Goal: Entertainment & Leisure: Consume media (video, audio)

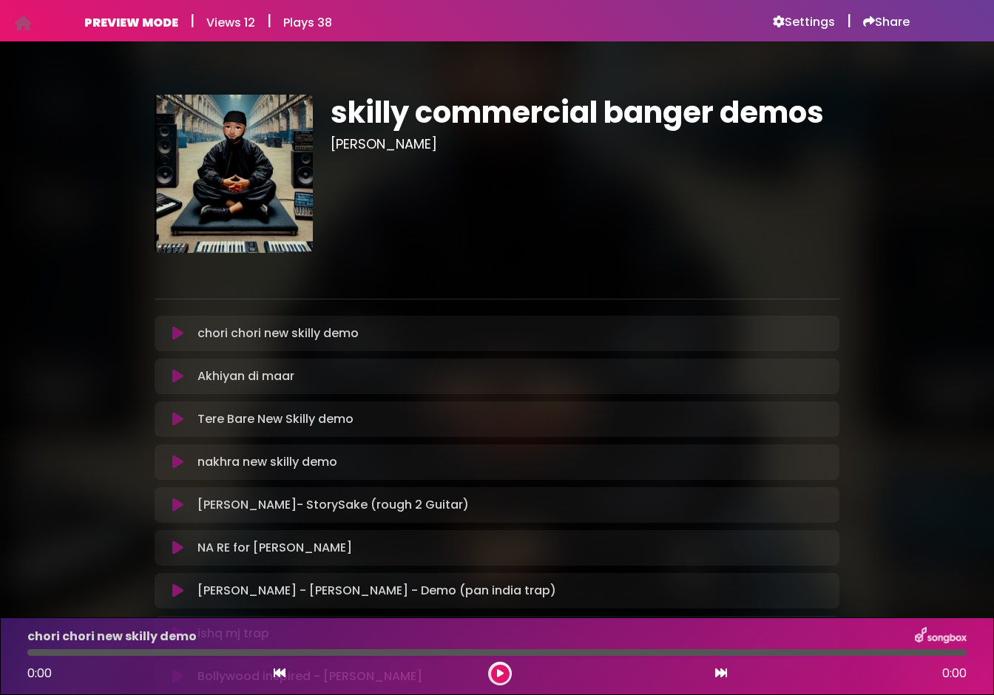
click at [181, 339] on icon at bounding box center [177, 333] width 11 height 15
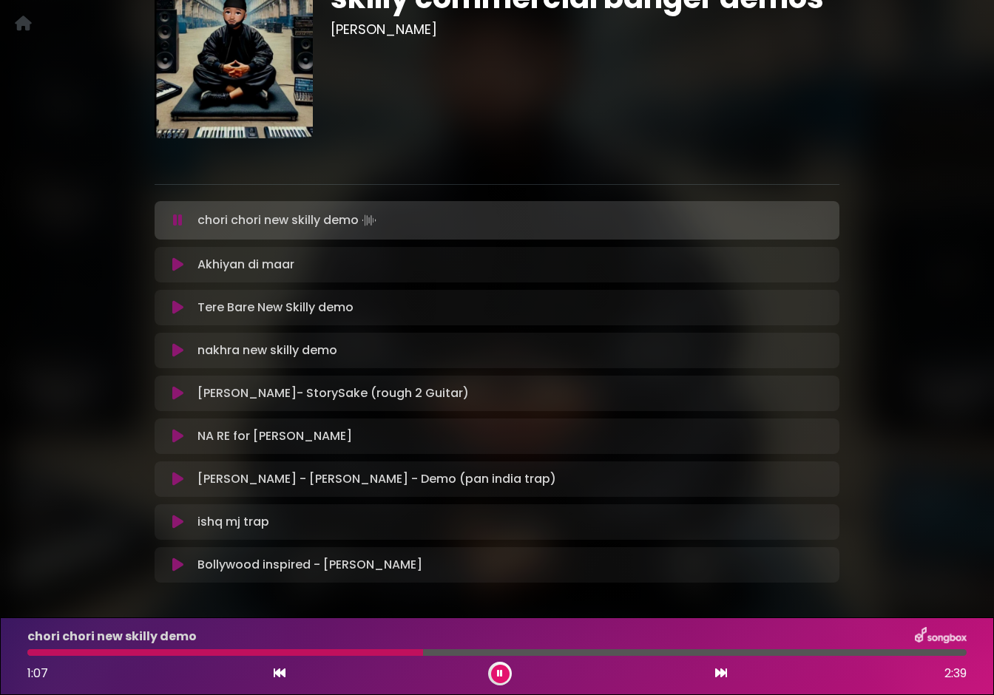
scroll to position [117, 0]
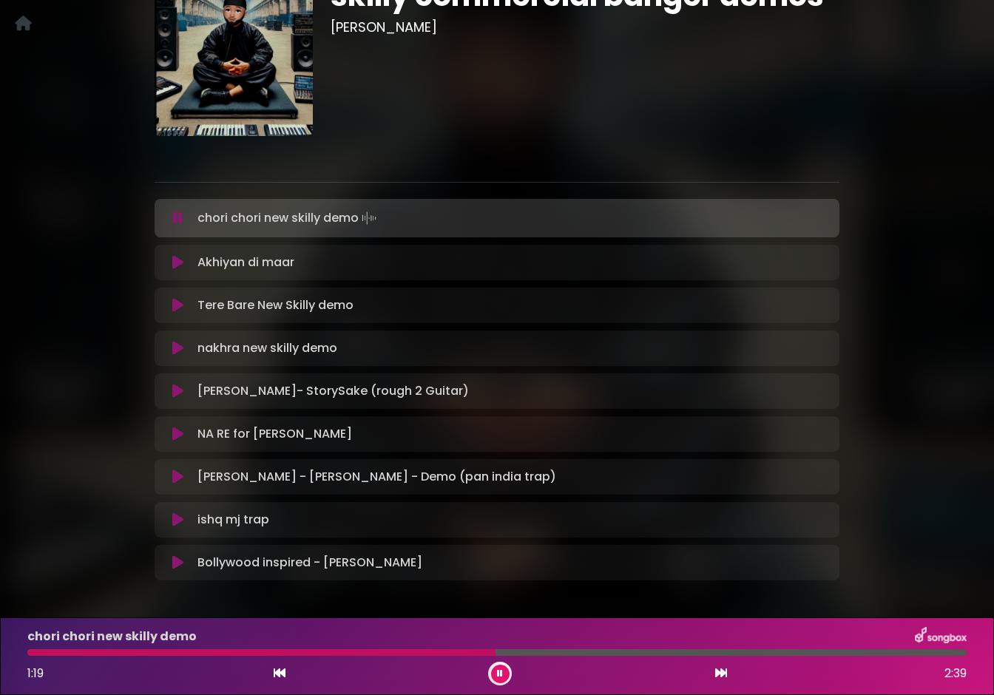
click at [179, 522] on icon at bounding box center [177, 520] width 11 height 15
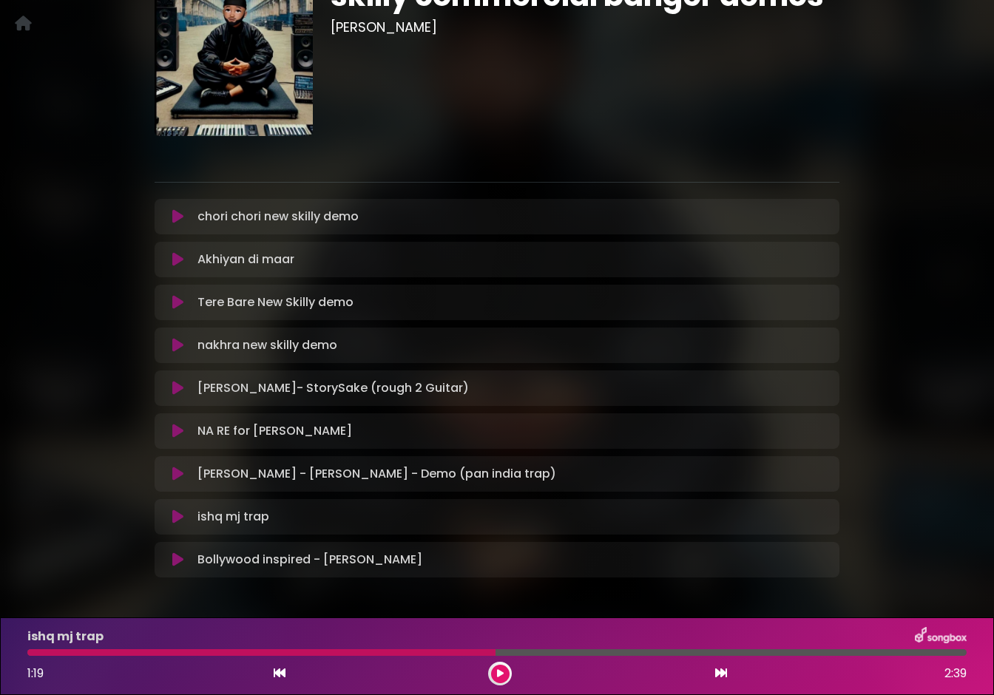
click at [179, 522] on icon at bounding box center [177, 517] width 11 height 15
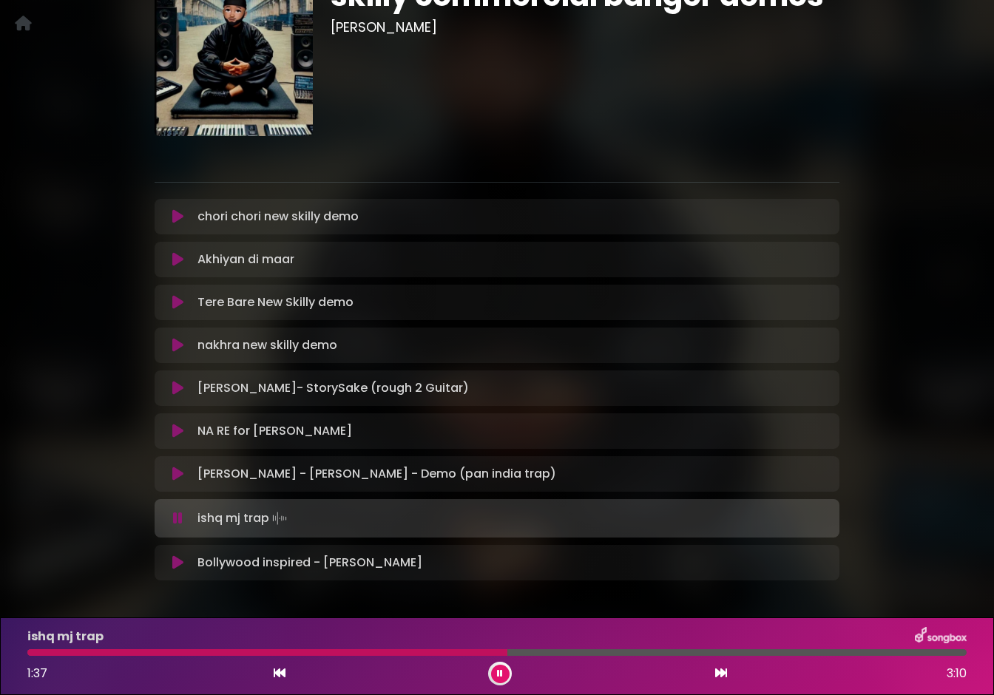
click at [179, 522] on icon at bounding box center [178, 518] width 10 height 15
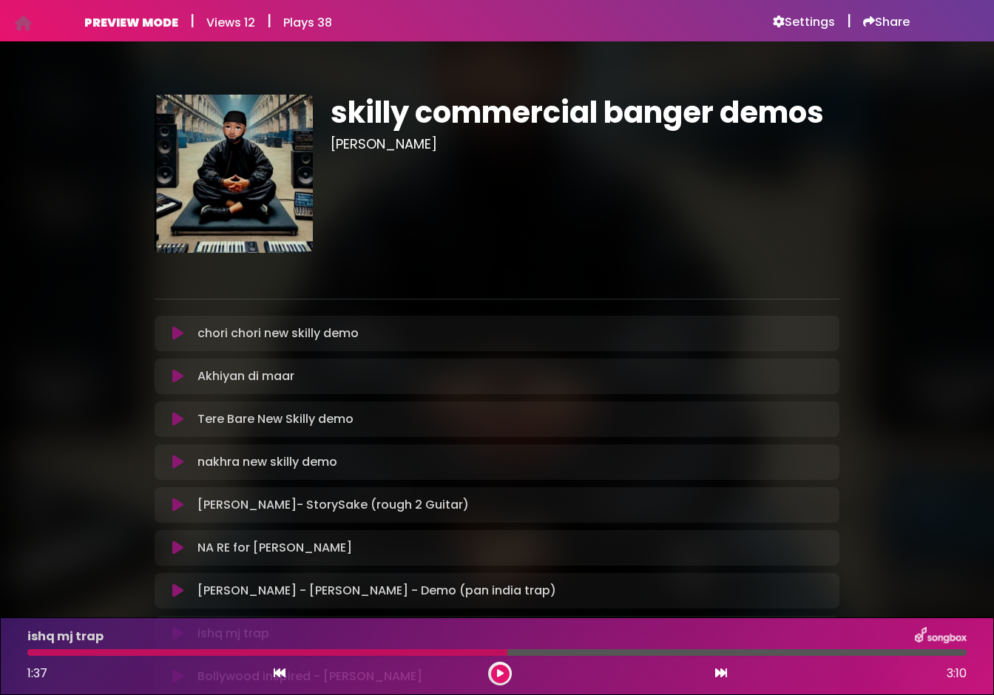
scroll to position [0, 0]
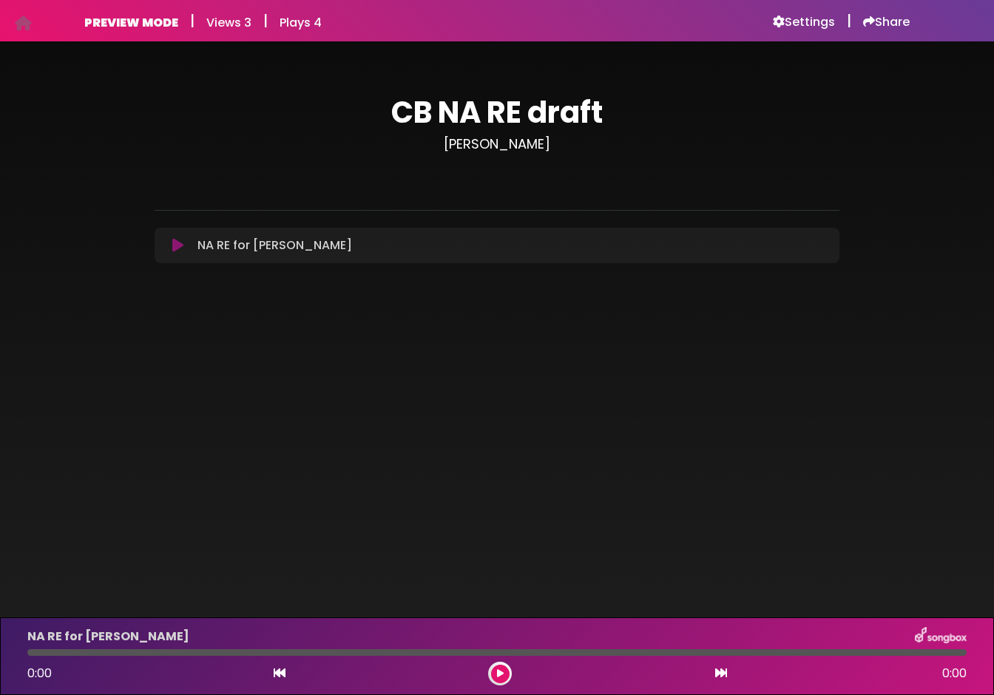
click at [181, 251] on icon at bounding box center [177, 245] width 11 height 15
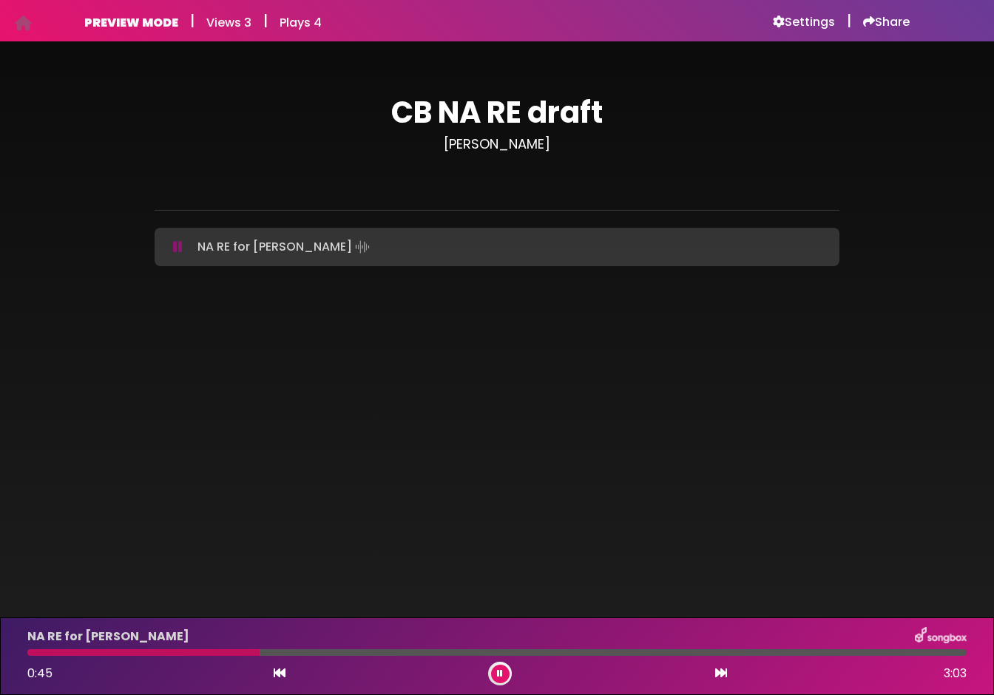
click at [181, 251] on icon at bounding box center [178, 247] width 10 height 15
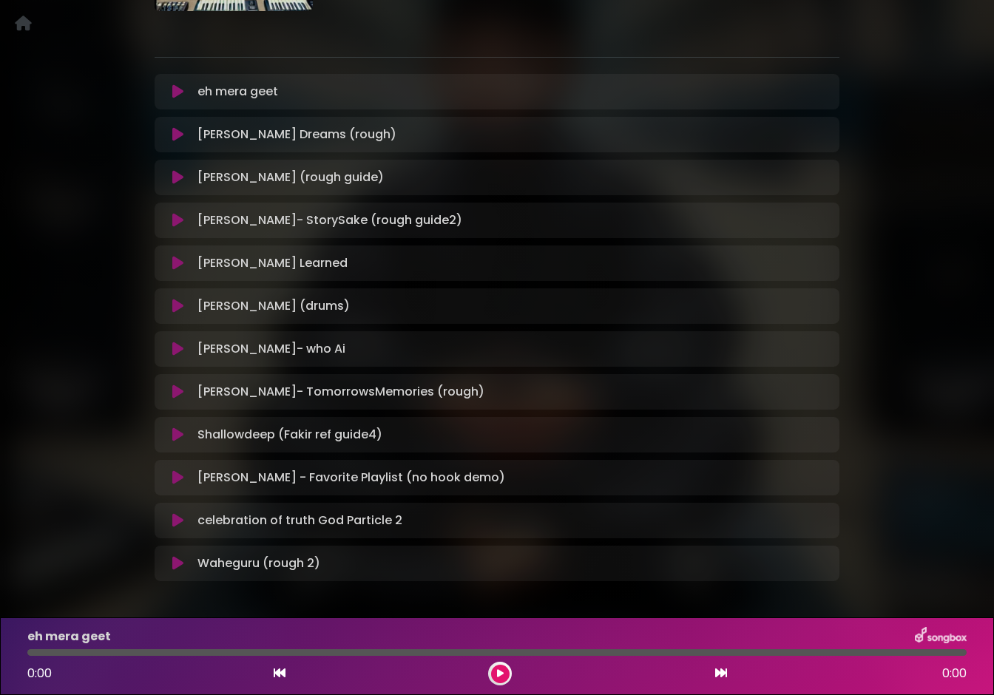
scroll to position [228, 0]
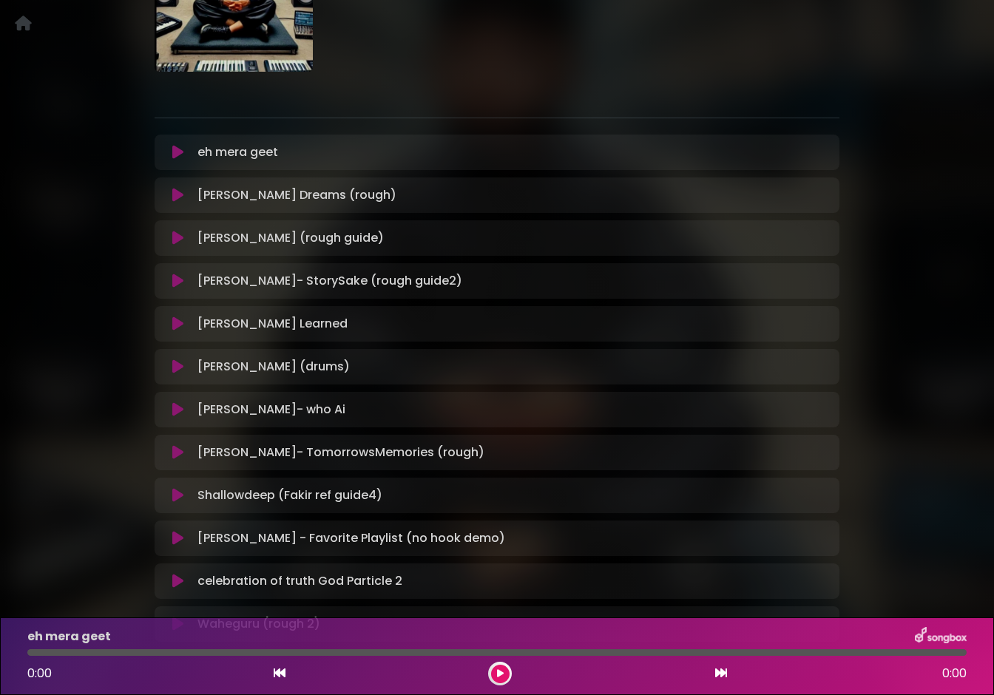
scroll to position [198, 0]
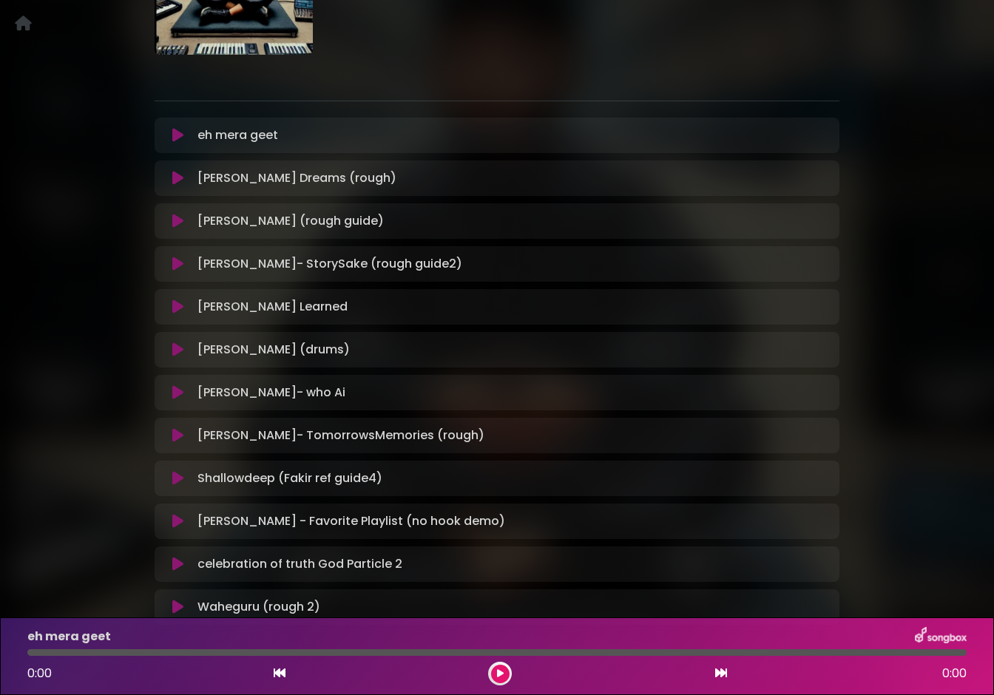
click at [176, 476] on icon at bounding box center [177, 478] width 11 height 15
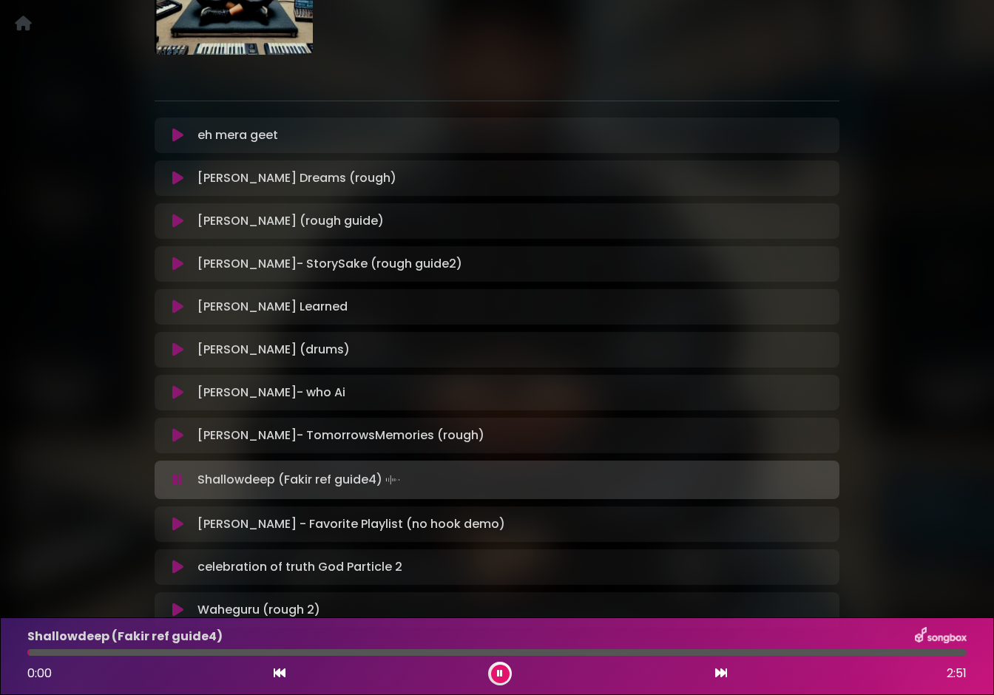
click at [176, 476] on icon at bounding box center [178, 480] width 10 height 15
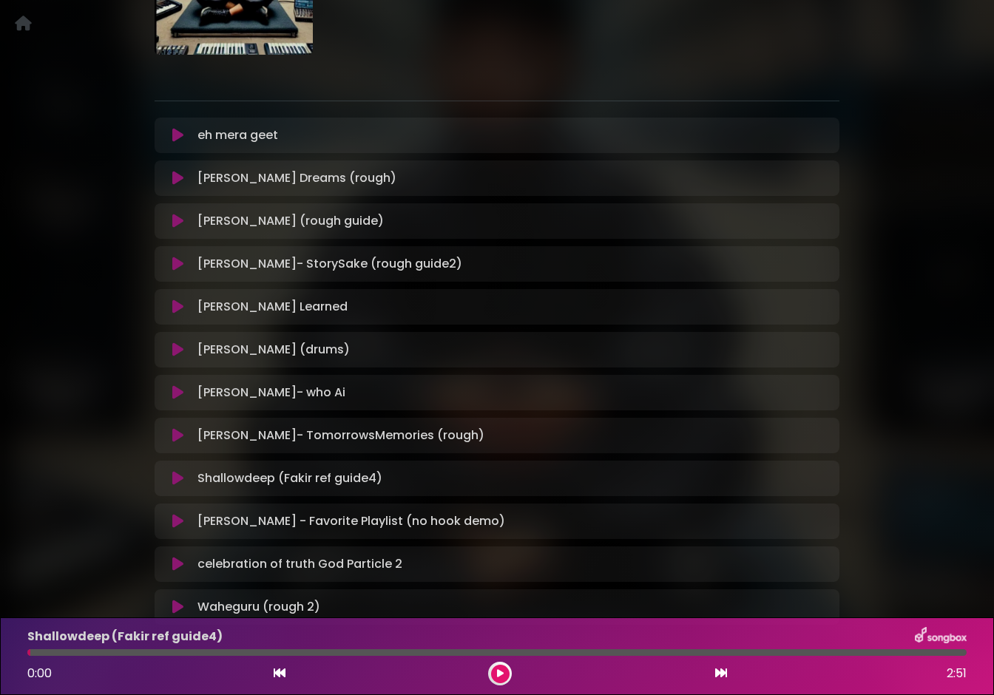
click at [176, 476] on icon at bounding box center [177, 478] width 11 height 15
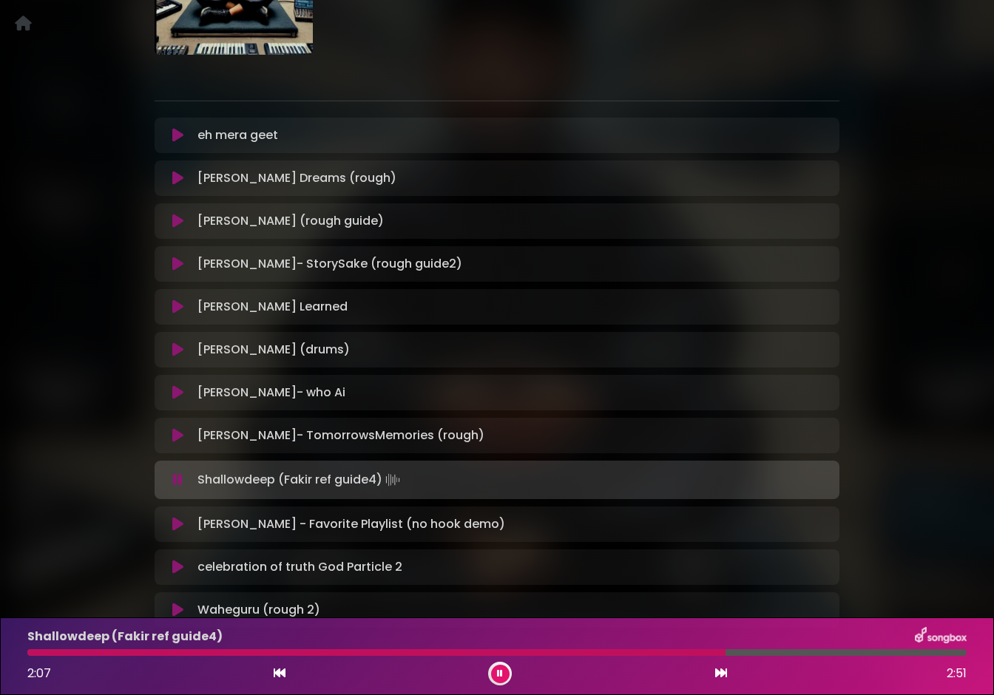
click at [176, 476] on icon at bounding box center [178, 480] width 10 height 15
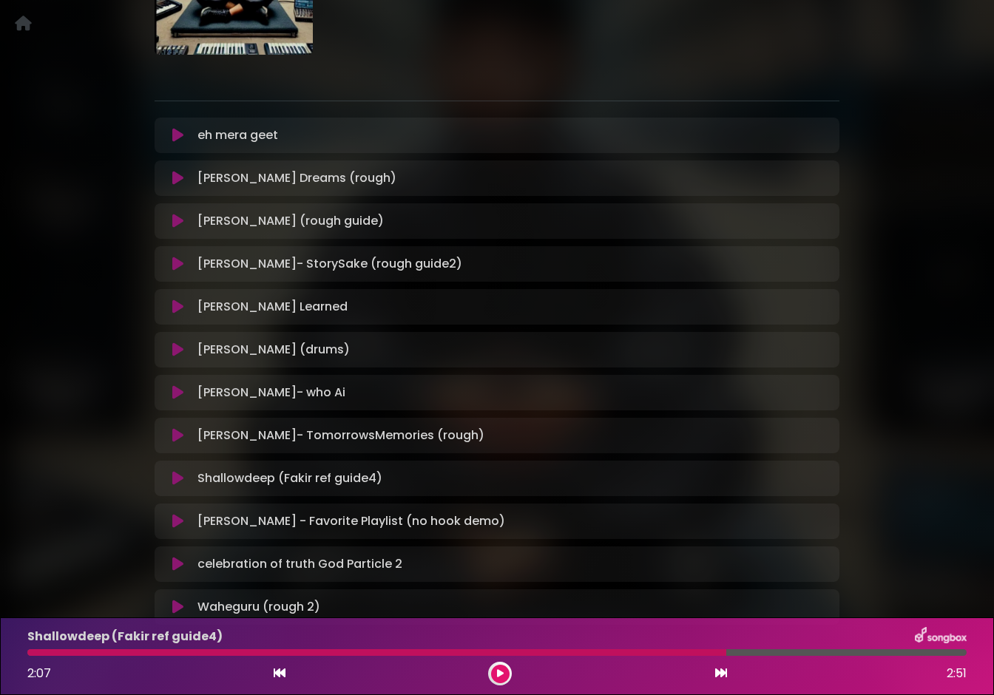
click at [176, 348] on icon at bounding box center [177, 350] width 11 height 15
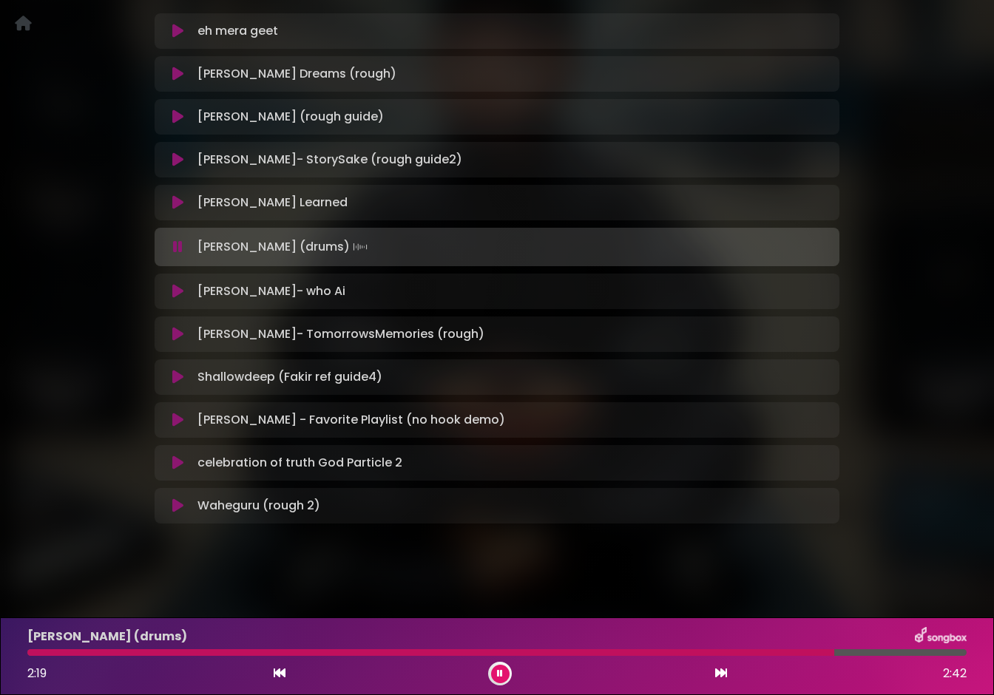
scroll to position [303, 0]
click at [175, 504] on icon at bounding box center [177, 506] width 11 height 15
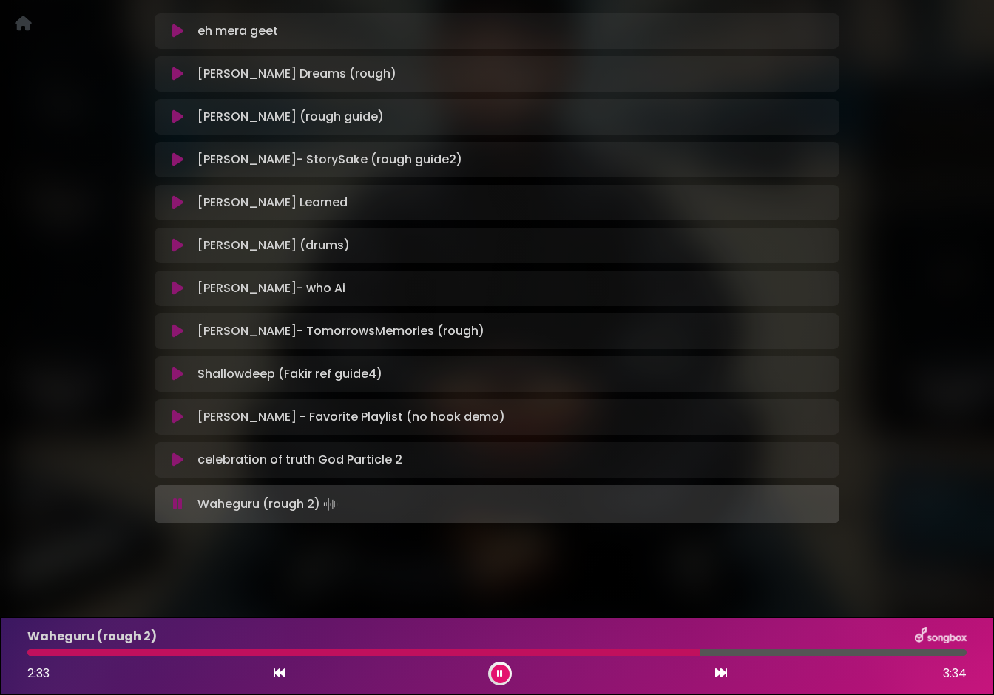
click at [172, 459] on icon at bounding box center [177, 460] width 11 height 15
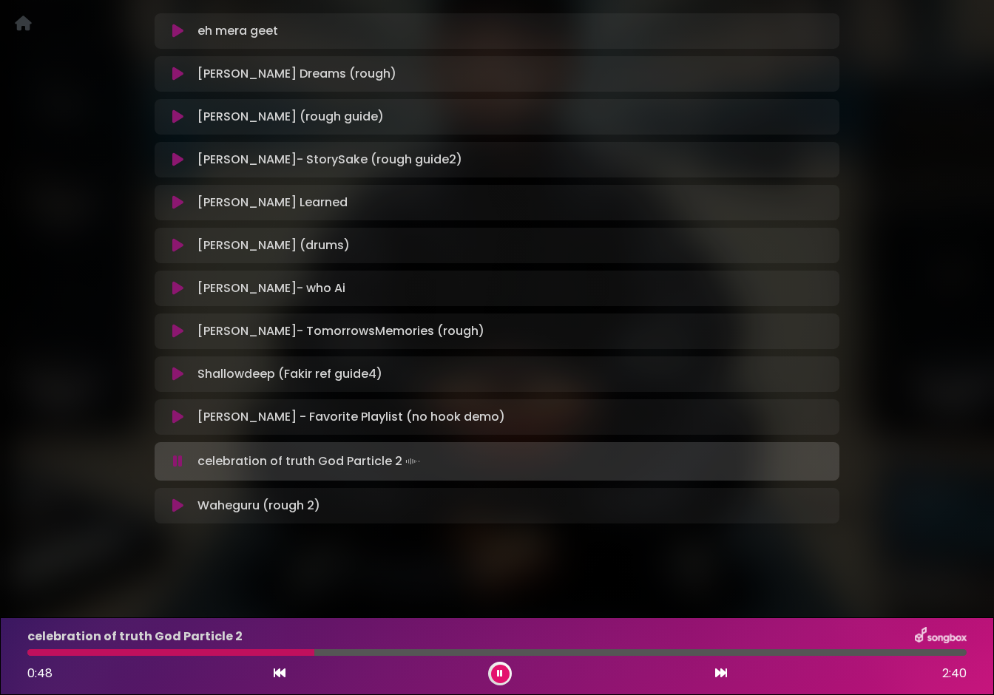
click at [174, 462] on icon at bounding box center [178, 461] width 10 height 15
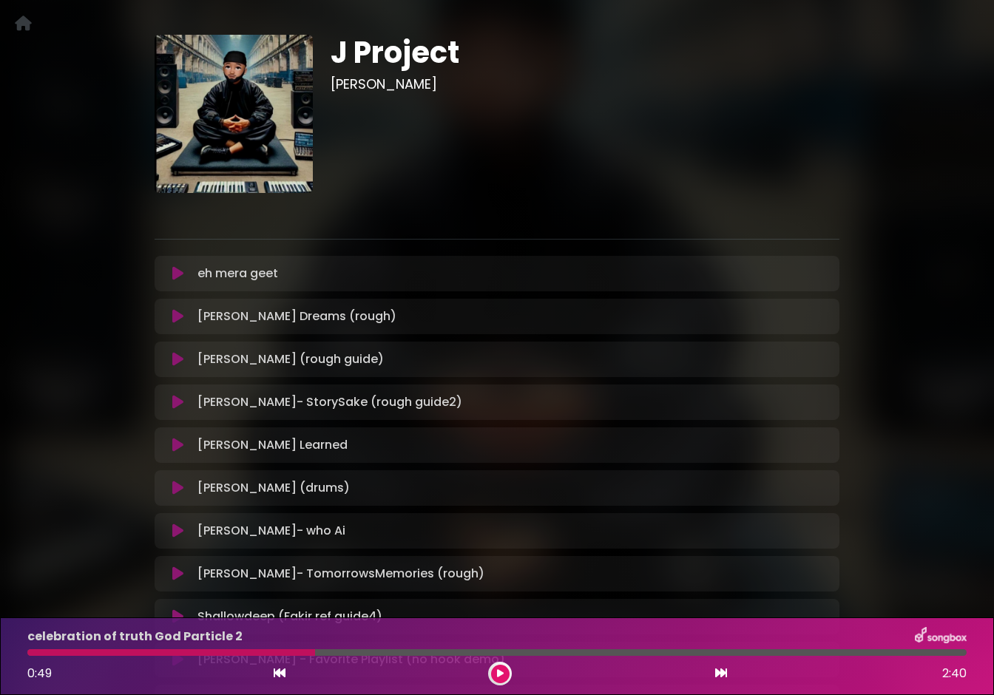
scroll to position [58, 0]
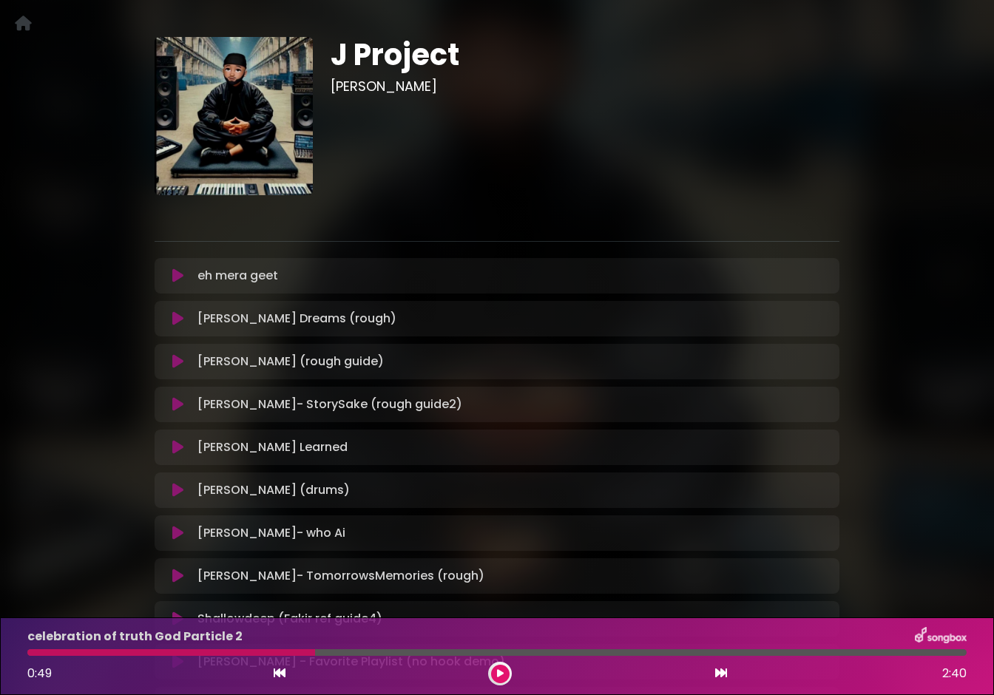
click at [169, 281] on button at bounding box center [177, 276] width 28 height 15
click at [181, 276] on icon at bounding box center [177, 276] width 11 height 15
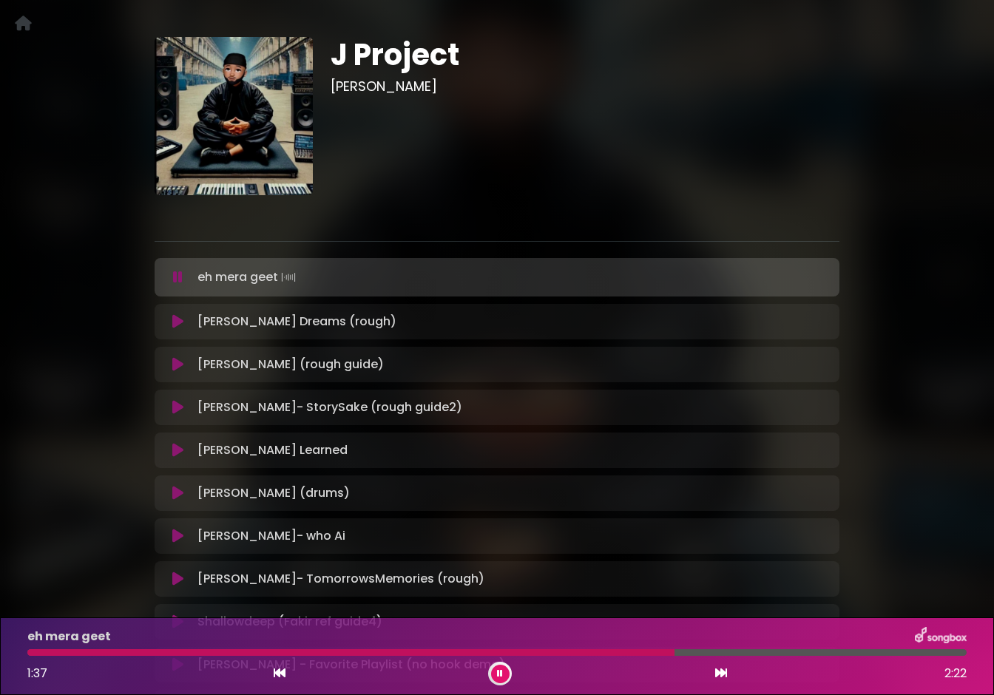
click at [175, 408] on icon at bounding box center [177, 407] width 11 height 15
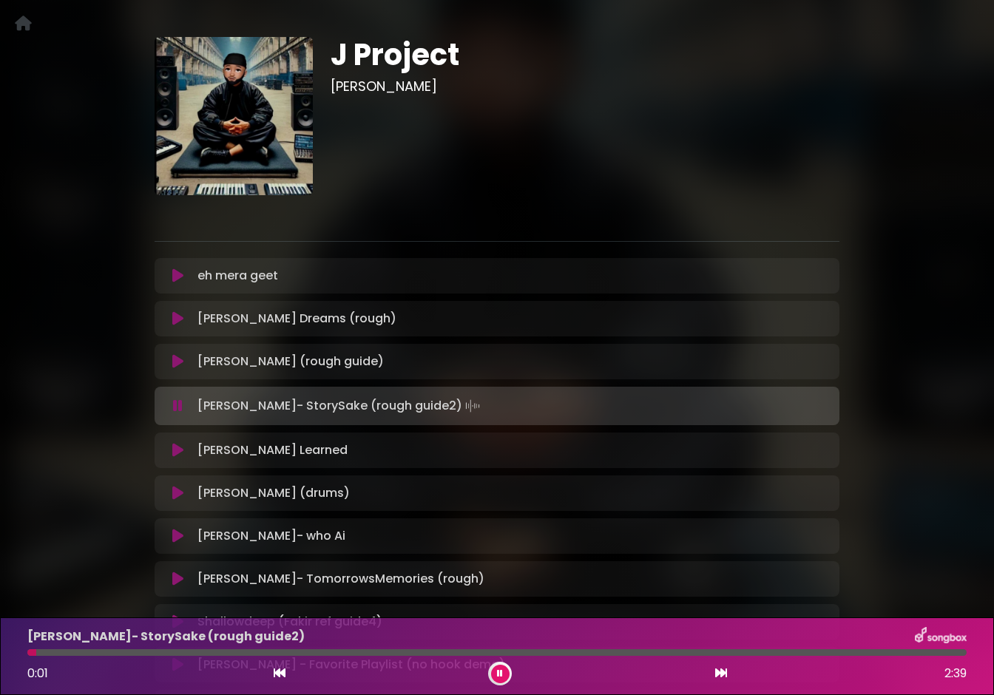
click at [175, 408] on icon at bounding box center [178, 406] width 10 height 15
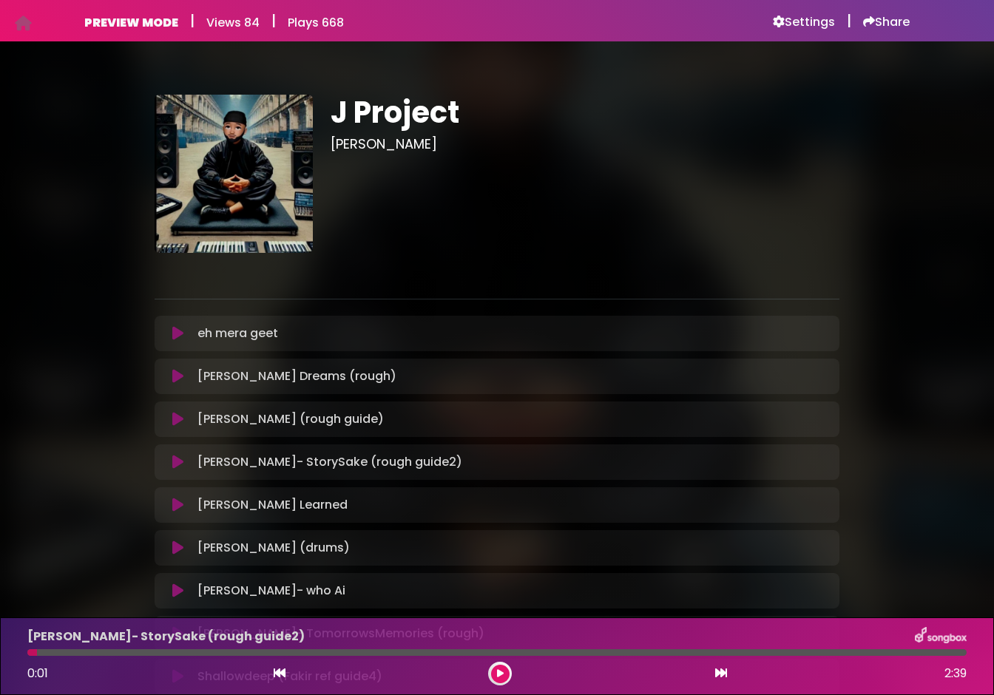
scroll to position [0, 0]
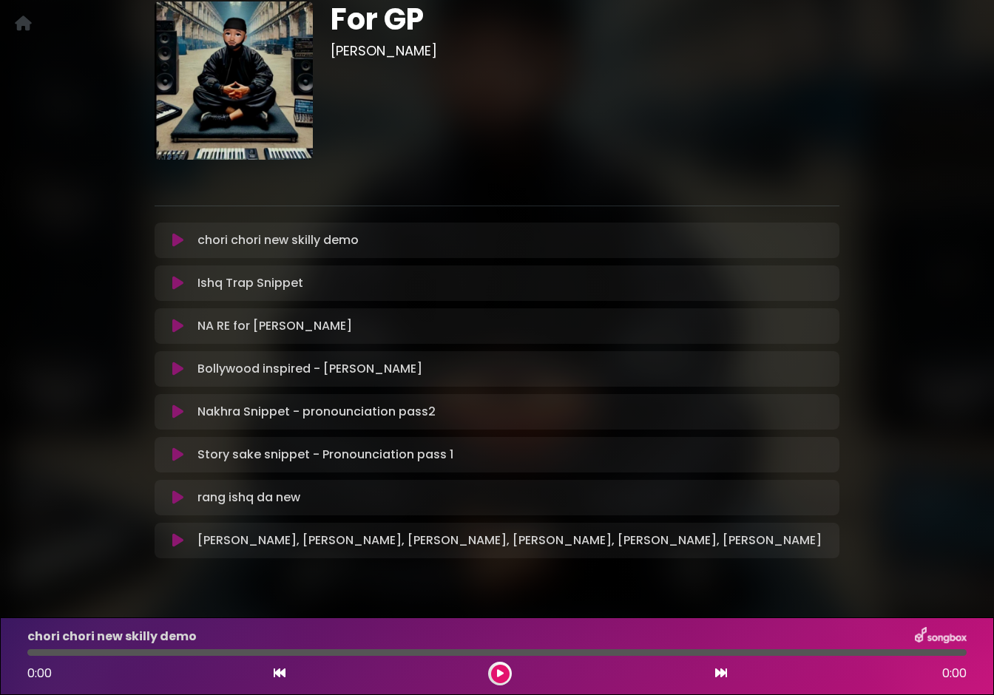
scroll to position [124, 0]
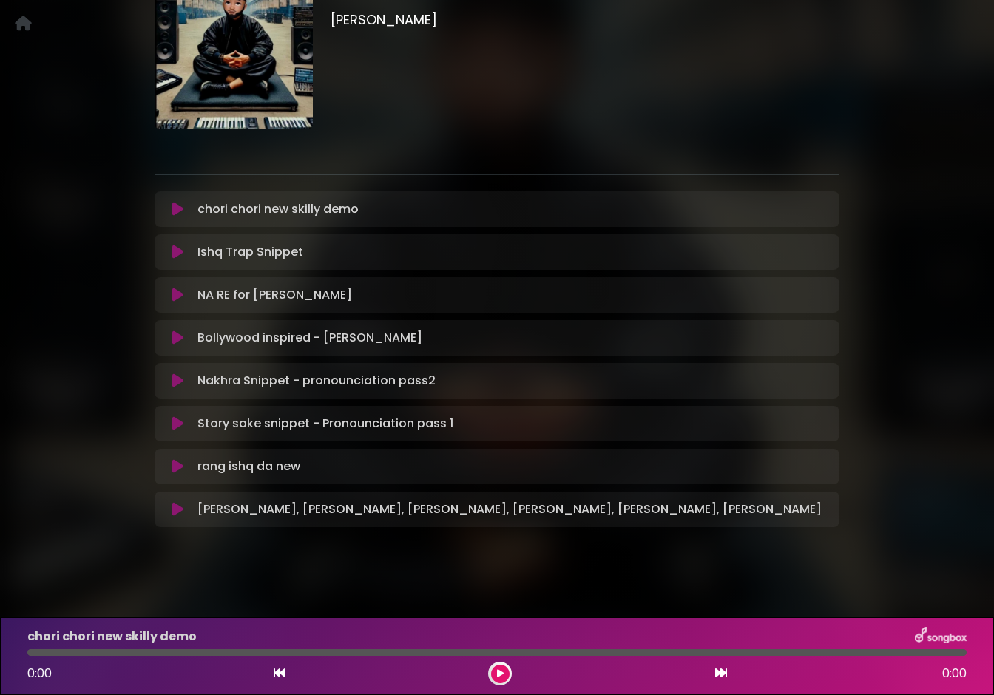
click at [178, 381] on icon at bounding box center [177, 381] width 11 height 15
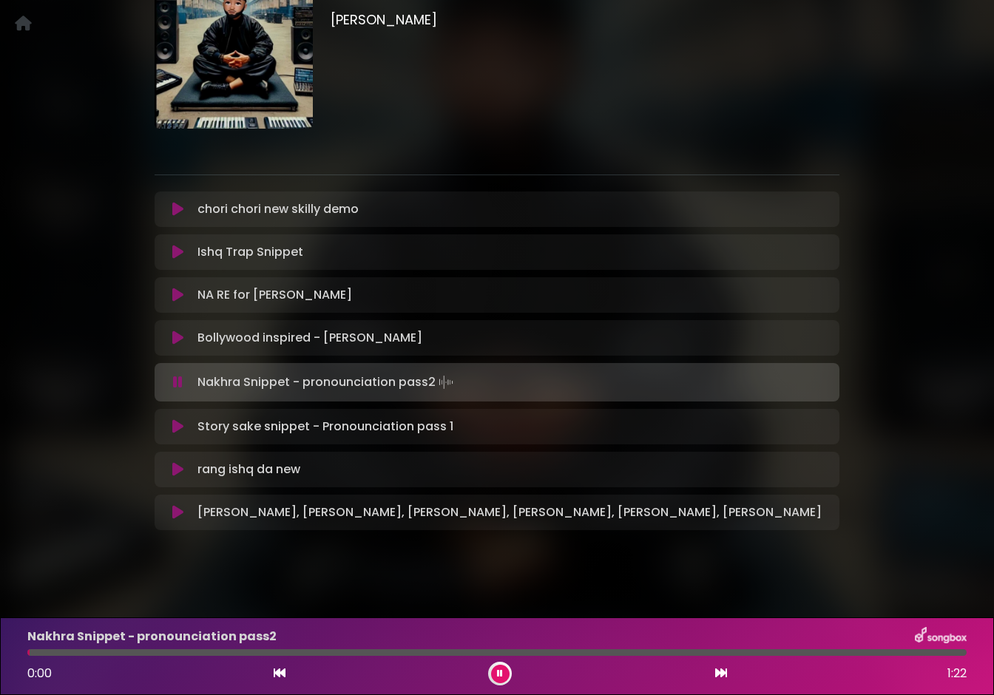
click at [178, 381] on icon at bounding box center [178, 382] width 10 height 15
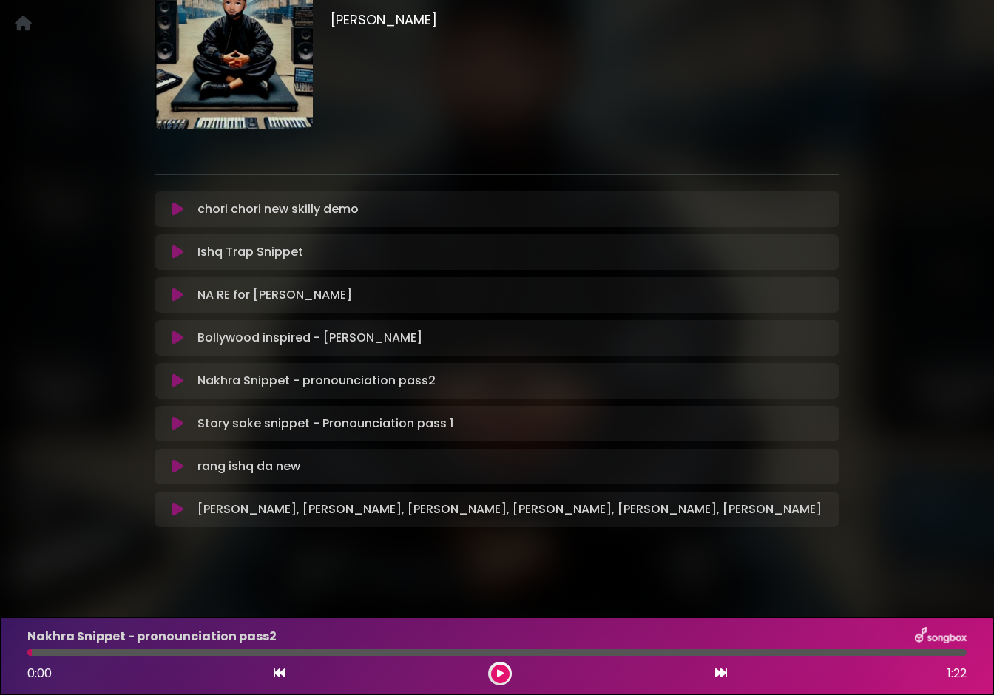
click at [180, 425] on icon at bounding box center [177, 423] width 11 height 15
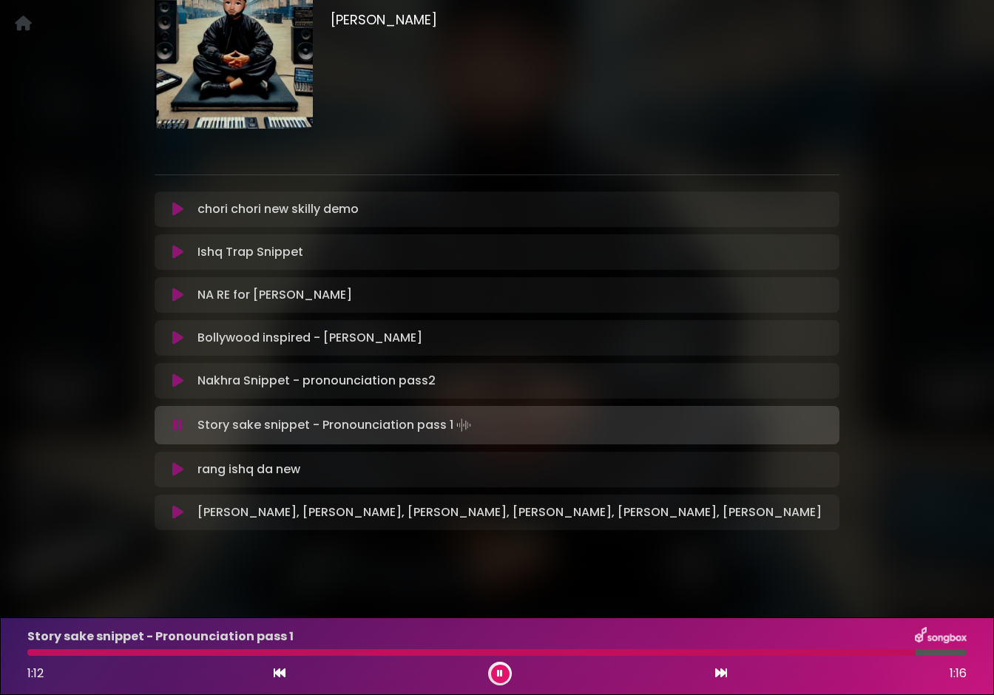
click at [180, 425] on icon at bounding box center [178, 425] width 10 height 15
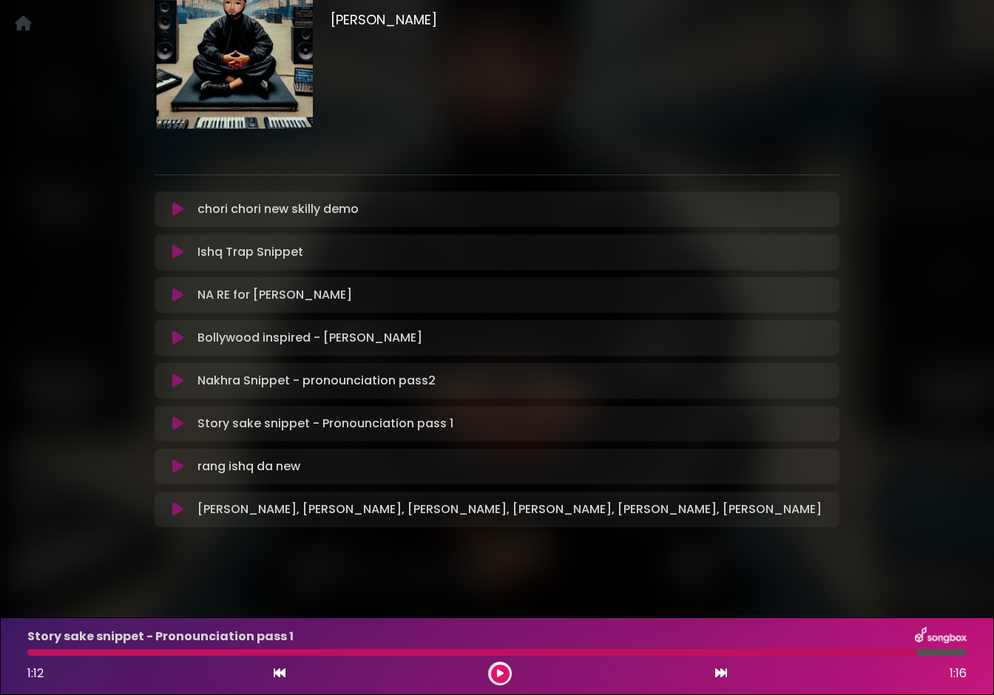
click at [35, 652] on div at bounding box center [472, 653] width 890 height 7
click at [33, 655] on div at bounding box center [472, 653] width 890 height 7
click at [65, 653] on div at bounding box center [472, 653] width 890 height 7
click at [175, 340] on icon at bounding box center [177, 338] width 11 height 15
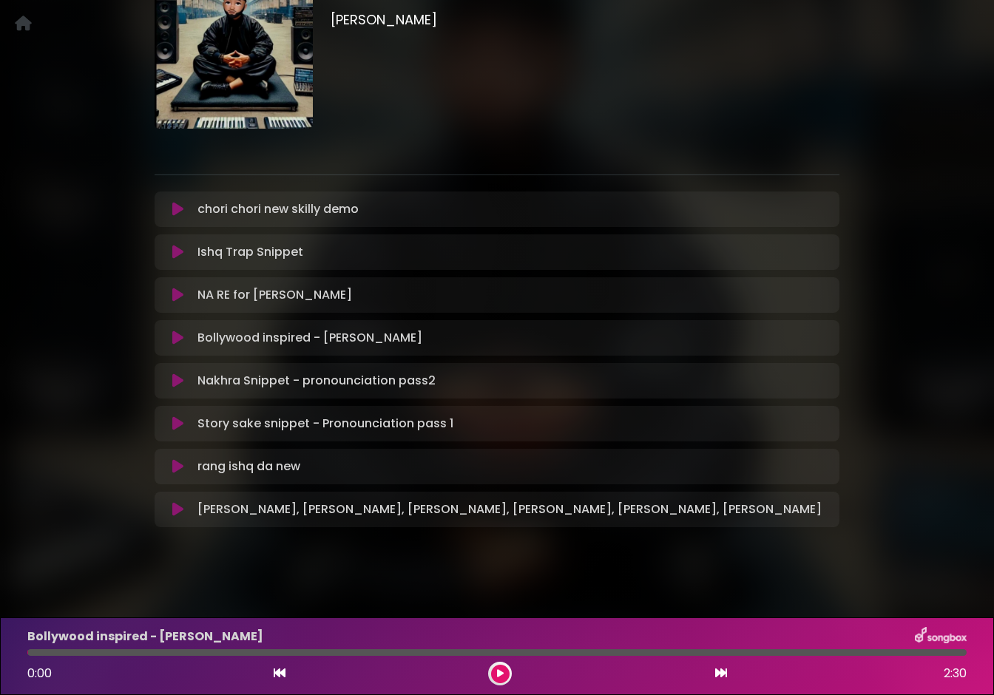
click at [175, 340] on icon at bounding box center [177, 338] width 11 height 15
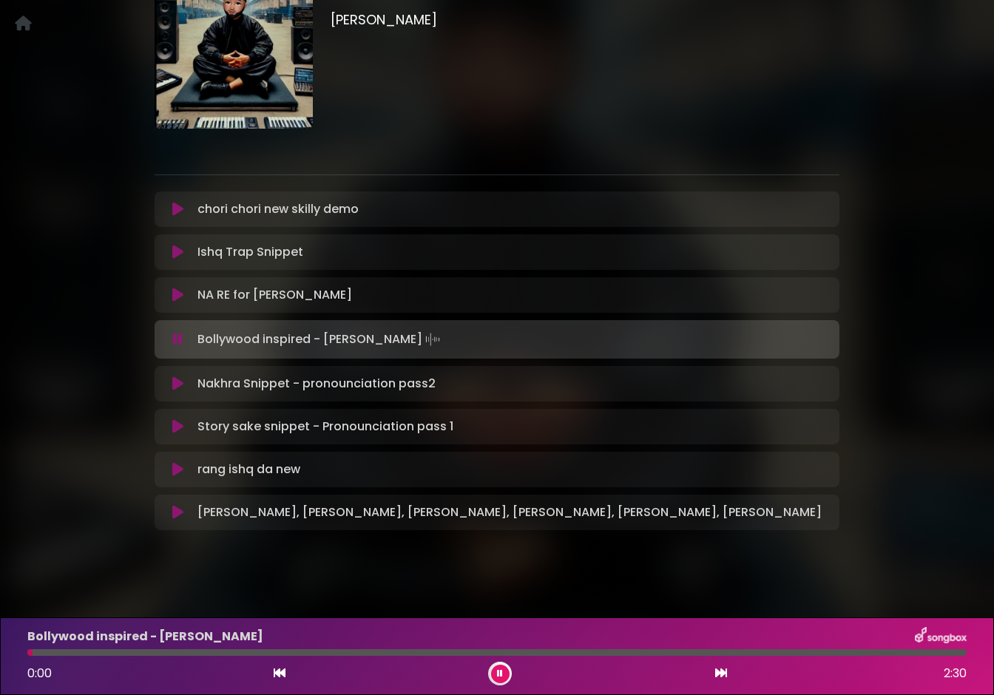
click at [175, 339] on icon at bounding box center [178, 339] width 10 height 15
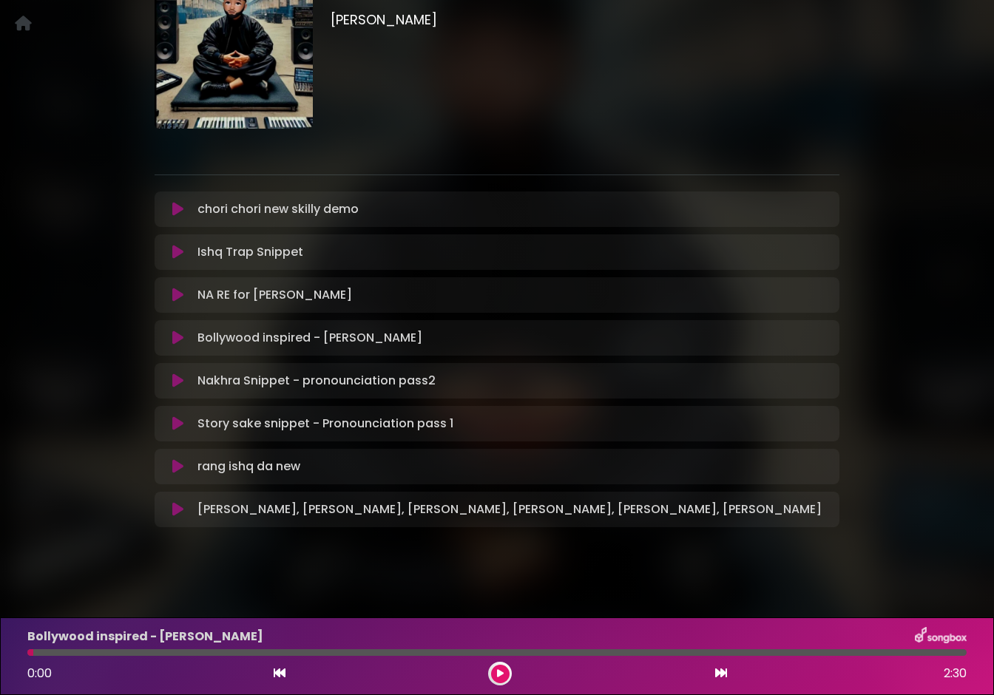
click at [175, 419] on icon at bounding box center [177, 423] width 11 height 15
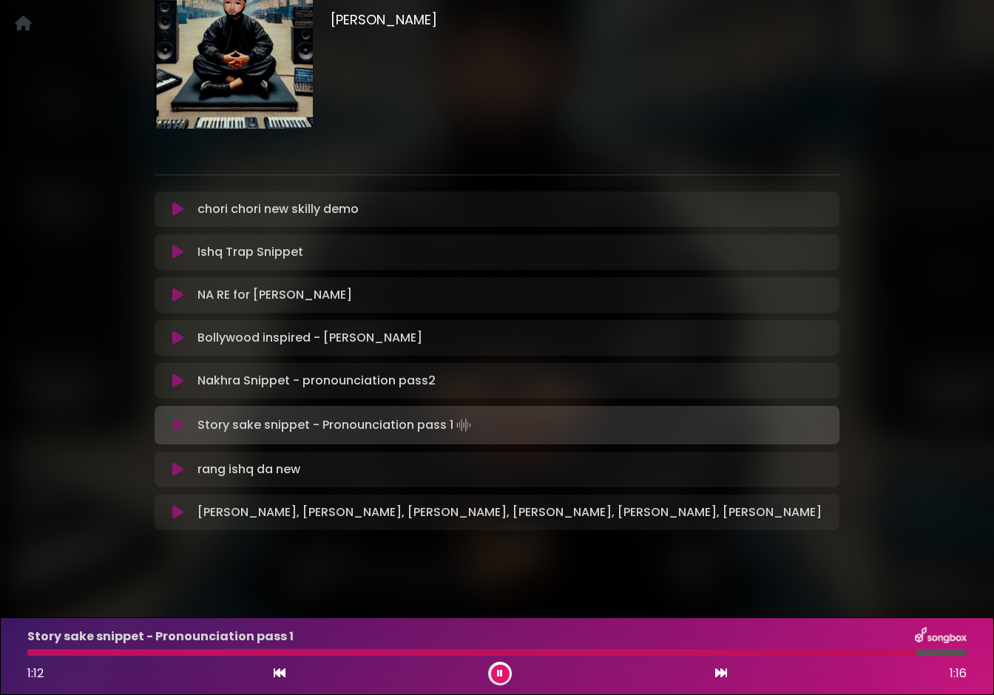
click at [175, 422] on icon at bounding box center [178, 425] width 10 height 15
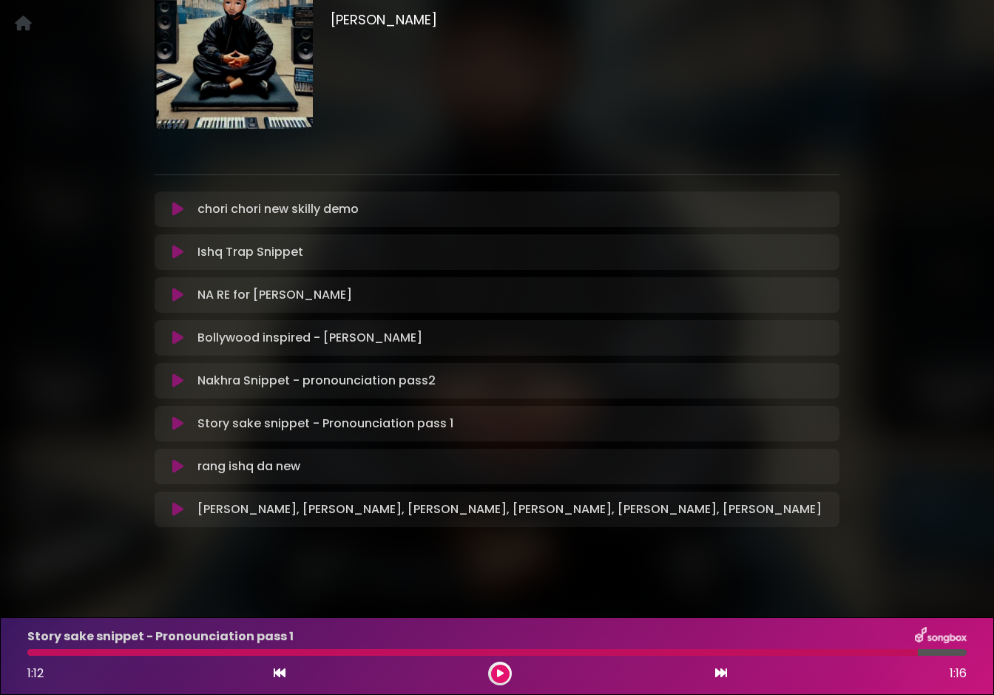
click at [177, 470] on icon at bounding box center [177, 466] width 11 height 15
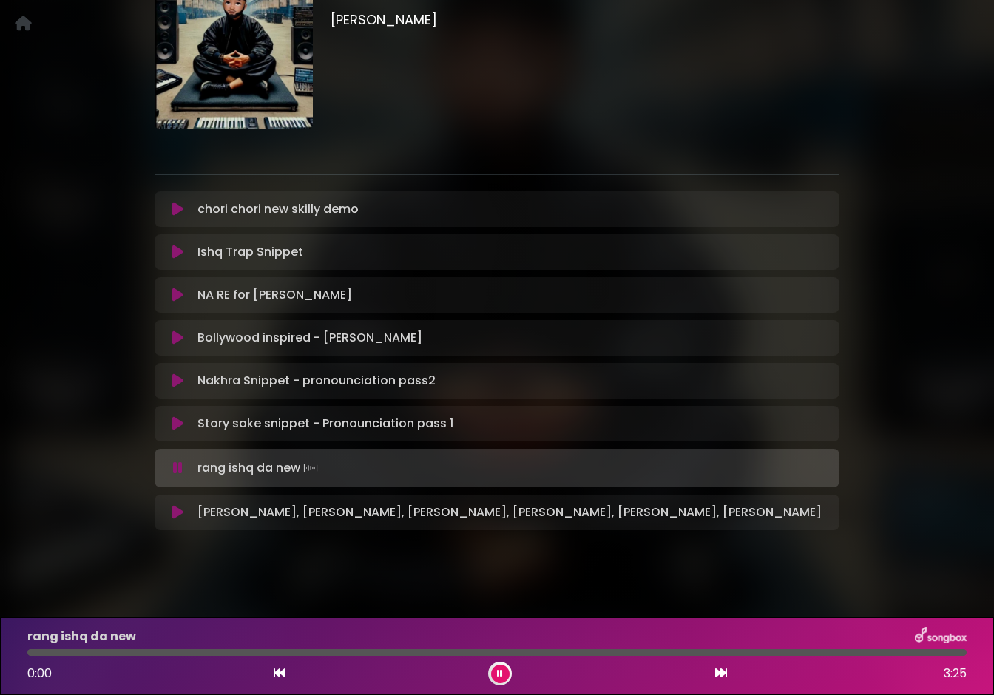
click at [177, 470] on icon at bounding box center [178, 468] width 10 height 15
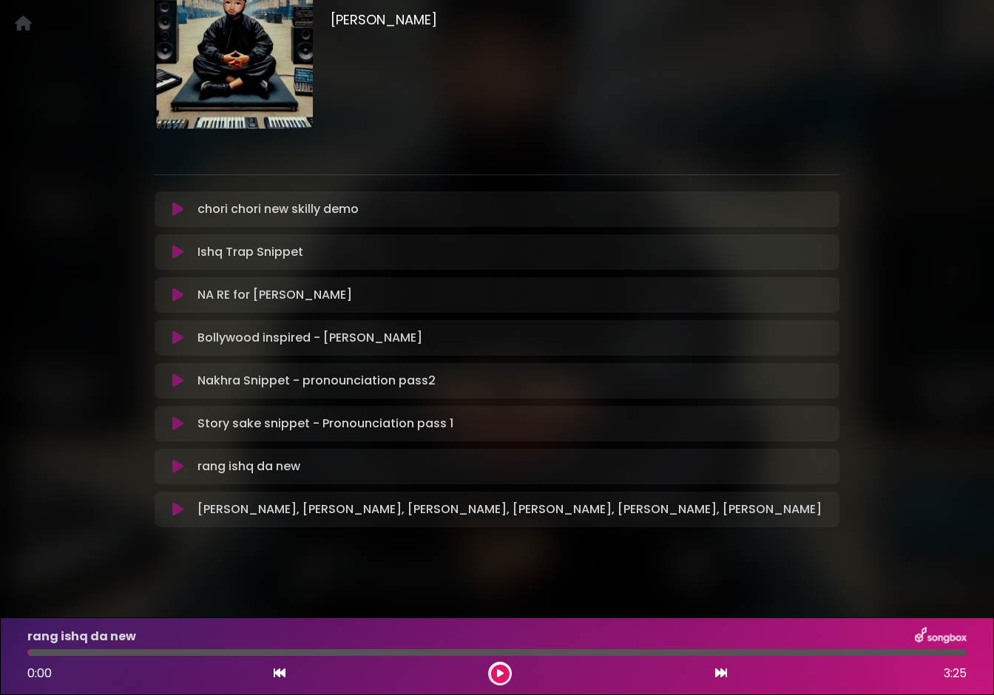
click at [177, 470] on icon at bounding box center [177, 466] width 11 height 15
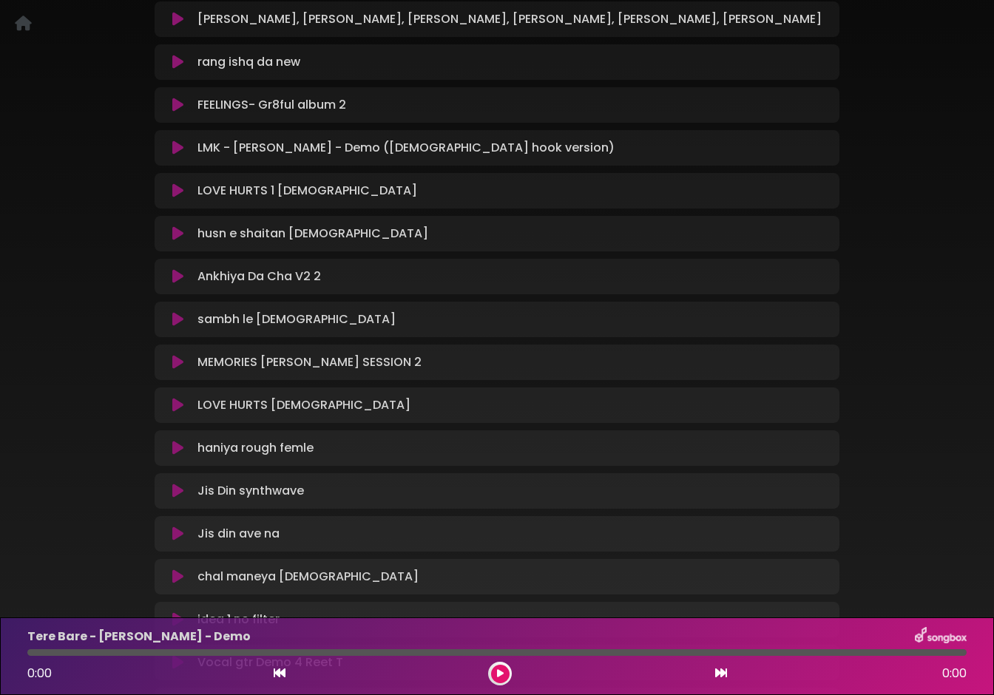
scroll to position [290, 0]
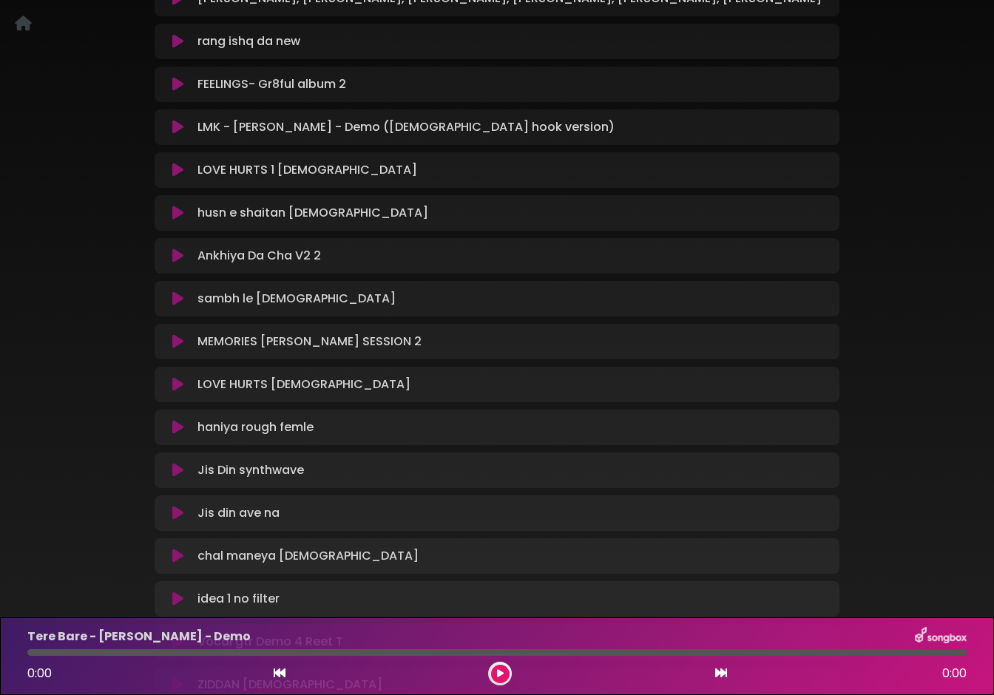
click at [182, 252] on icon at bounding box center [177, 256] width 11 height 15
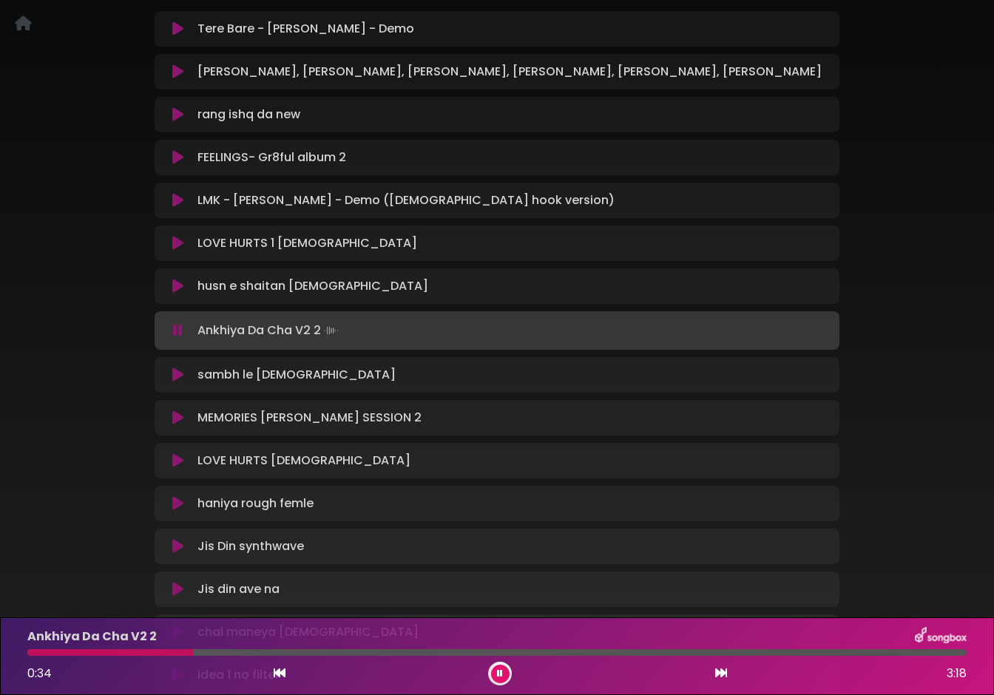
scroll to position [219, 0]
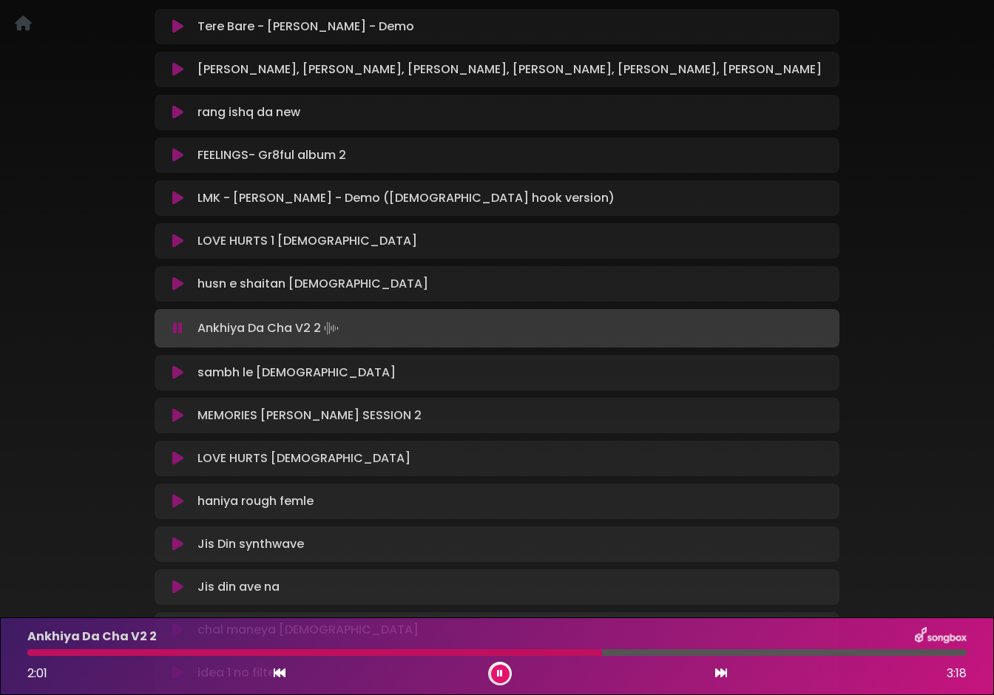
click at [176, 412] on icon at bounding box center [177, 415] width 11 height 15
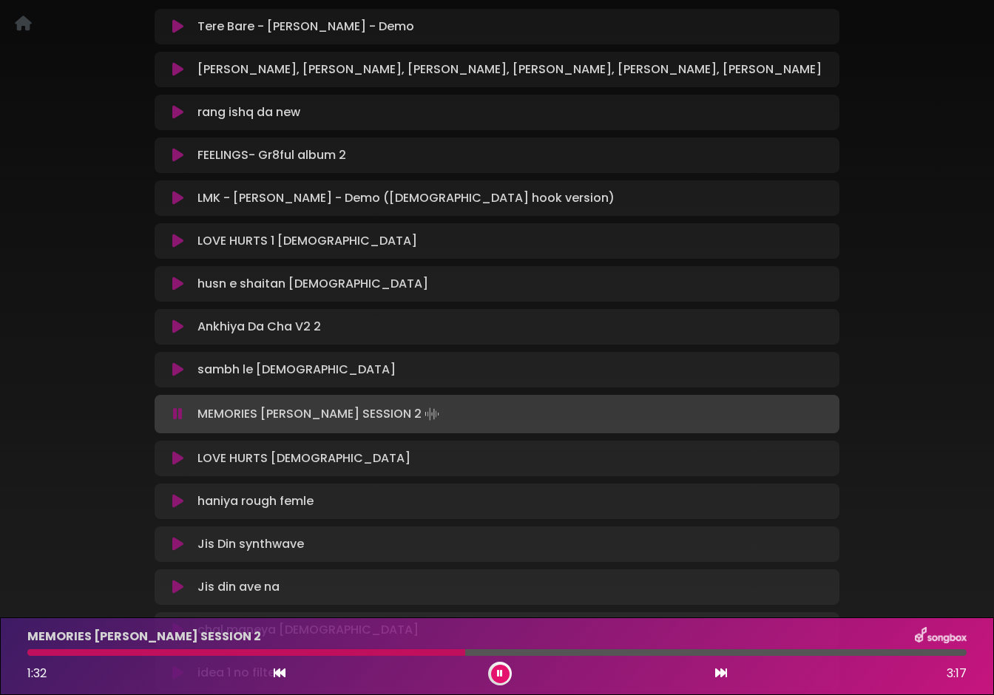
click at [493, 652] on div at bounding box center [496, 653] width 939 height 7
click at [512, 655] on div at bounding box center [496, 653] width 939 height 7
click at [182, 461] on icon at bounding box center [177, 458] width 11 height 15
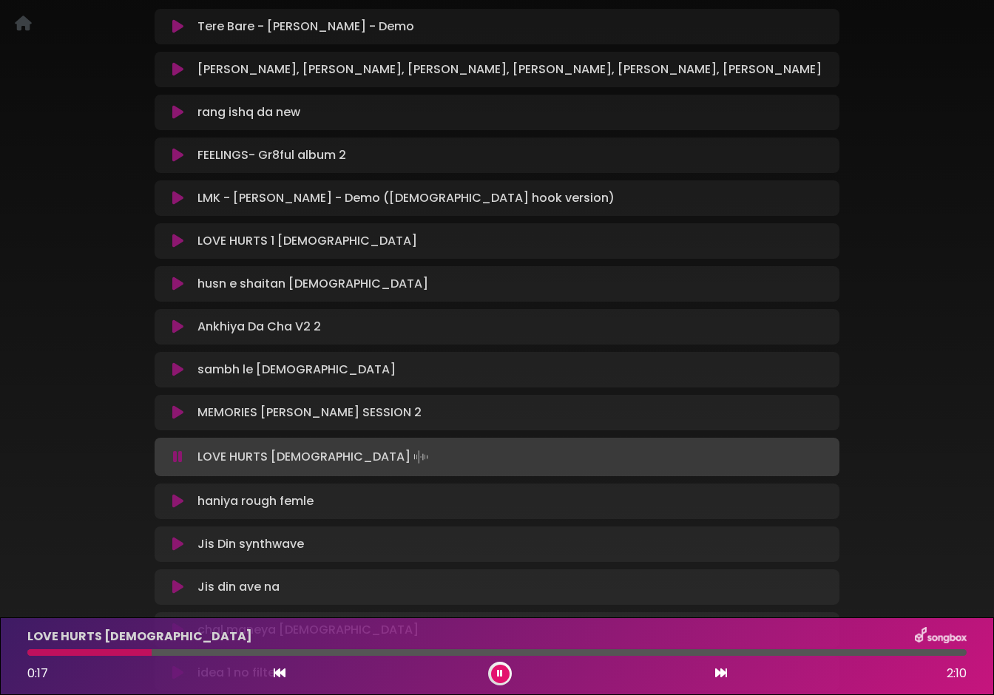
click at [182, 461] on icon at bounding box center [178, 457] width 10 height 15
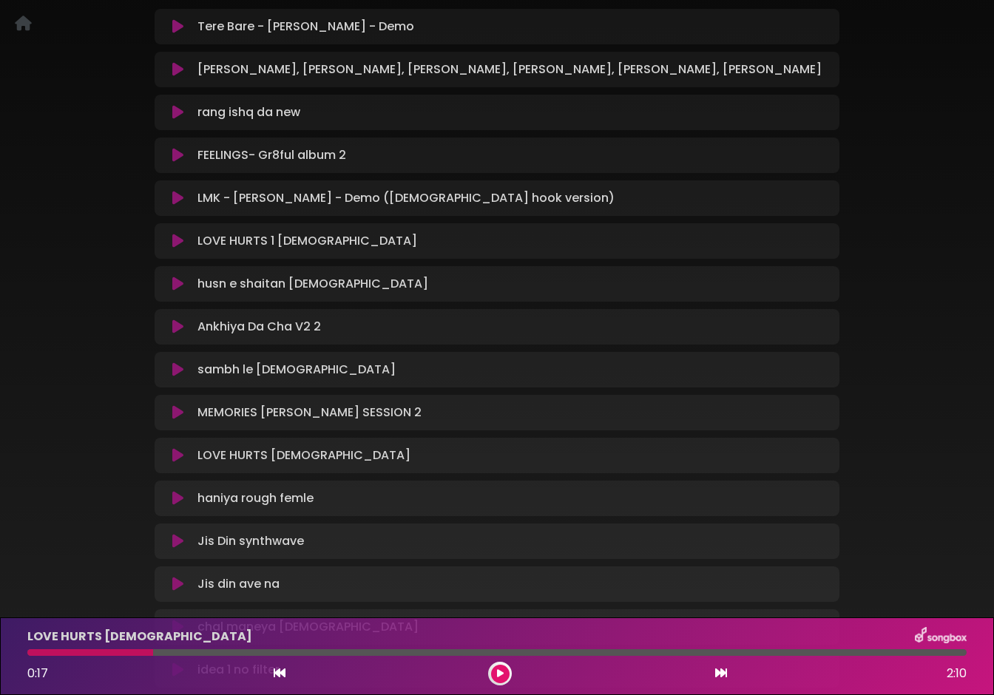
click at [178, 499] on icon at bounding box center [177, 498] width 11 height 15
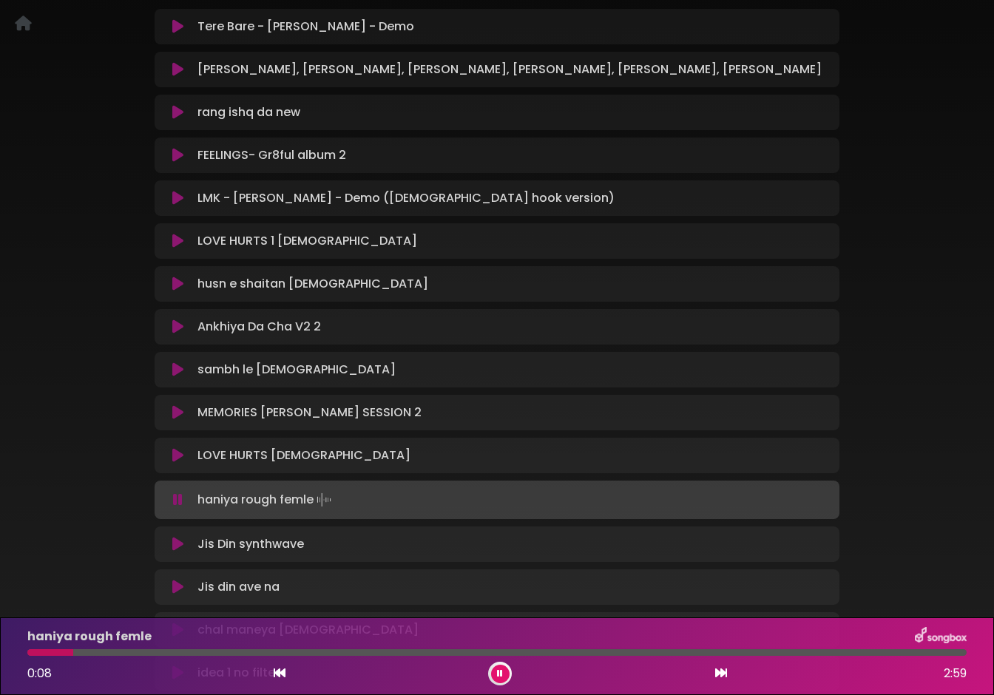
click at [178, 499] on icon at bounding box center [178, 500] width 10 height 15
